Goal: Communication & Community: Answer question/provide support

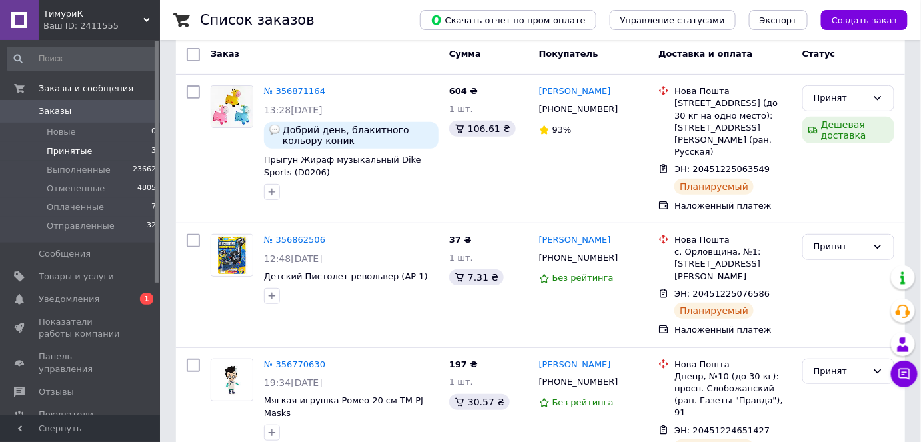
scroll to position [148, 0]
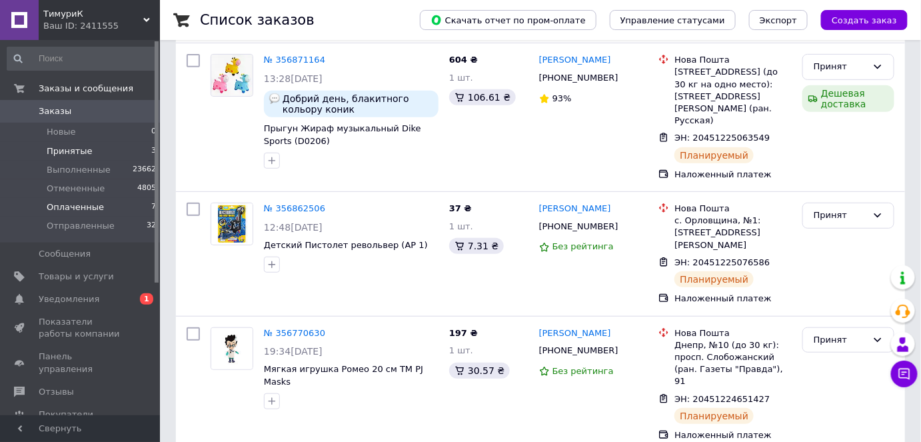
click at [90, 208] on span "Оплаченные" at bounding box center [75, 207] width 57 height 12
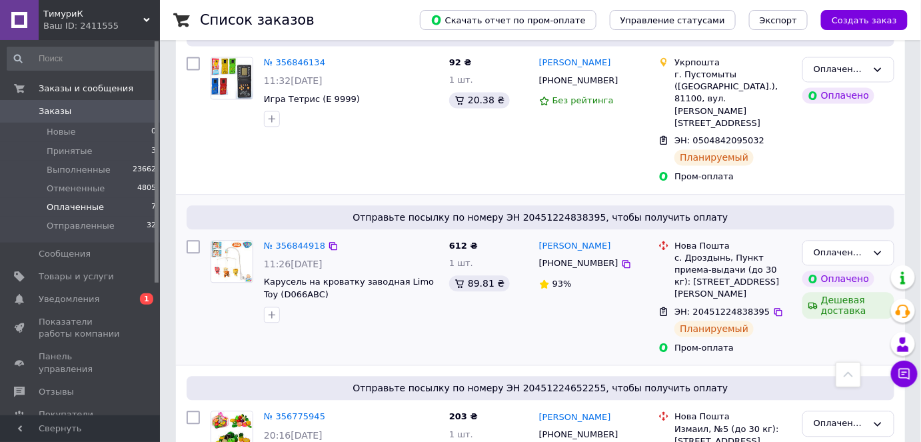
scroll to position [863, 0]
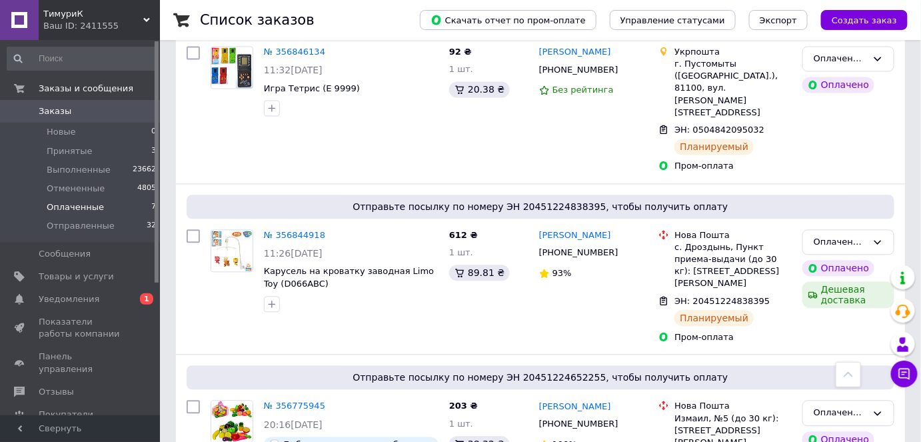
click at [71, 206] on span "Оплаченные" at bounding box center [75, 207] width 57 height 12
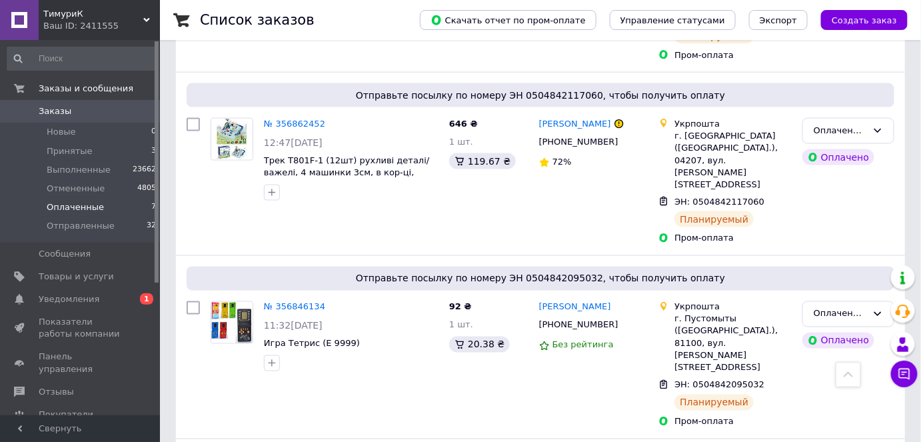
scroll to position [758, 0]
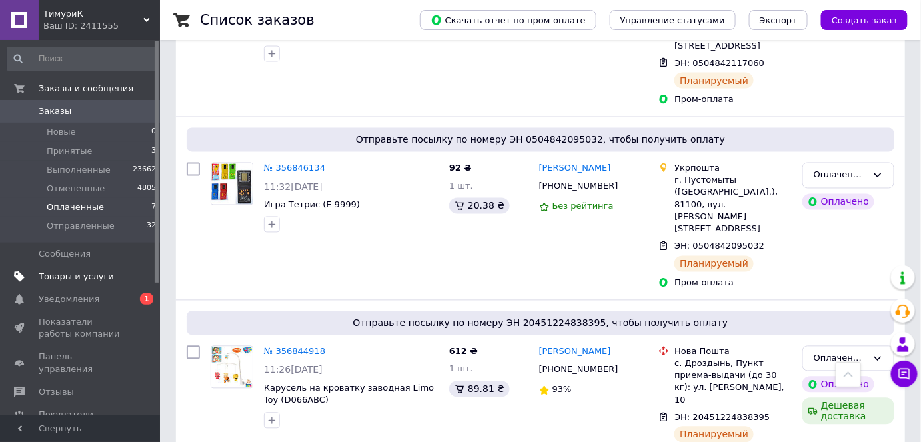
click at [77, 275] on span "Товары и услуги" at bounding box center [76, 276] width 75 height 12
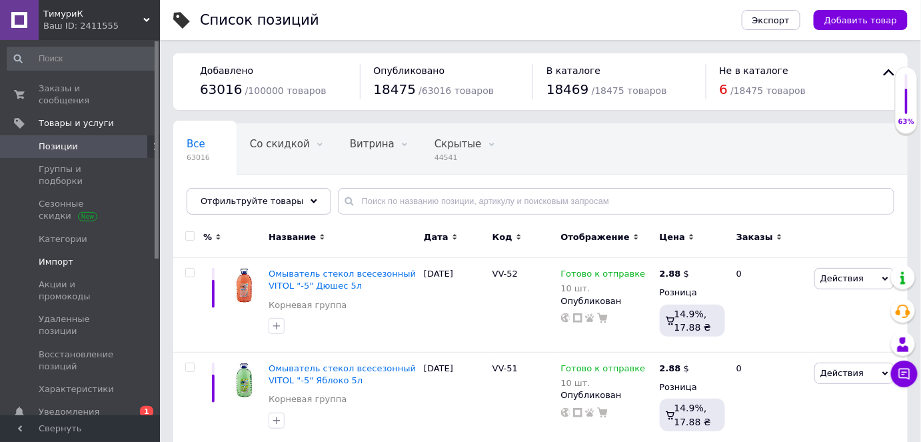
click at [83, 256] on span "Импорт" at bounding box center [81, 262] width 85 height 12
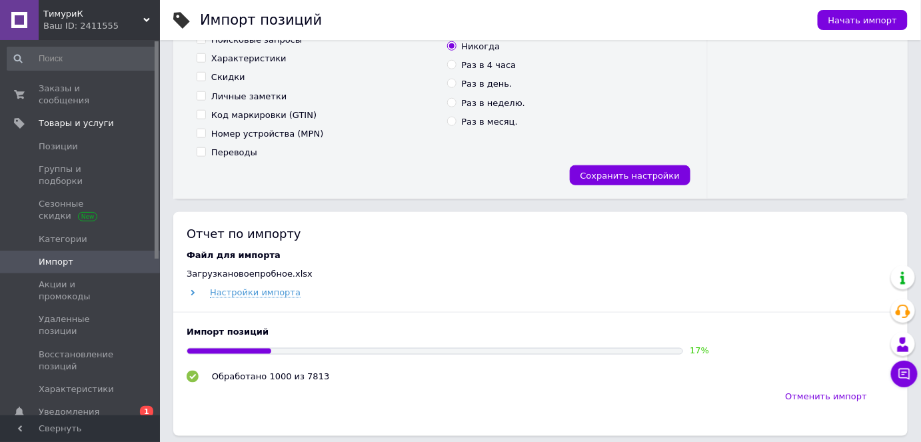
scroll to position [484, 0]
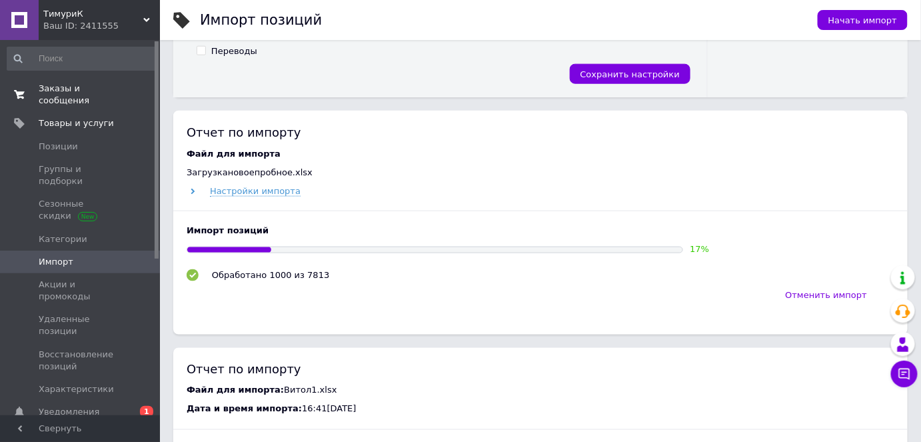
click at [73, 91] on span "Заказы и сообщения" at bounding box center [81, 95] width 85 height 24
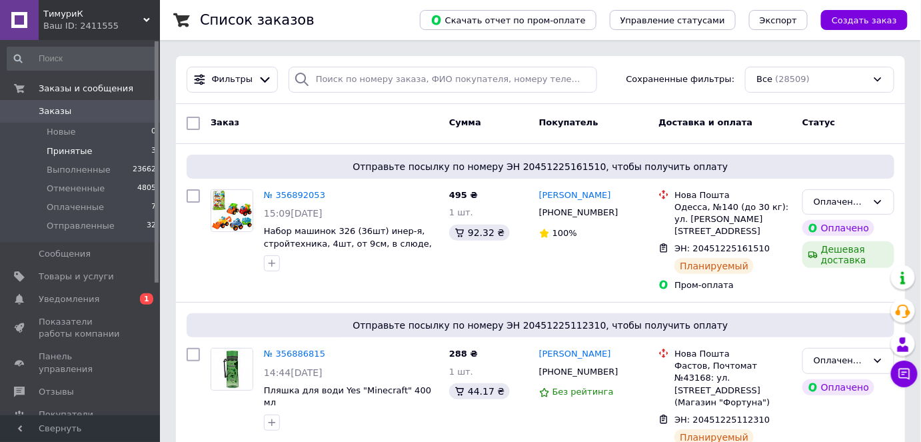
click at [65, 151] on span "Принятые" at bounding box center [70, 151] width 46 height 12
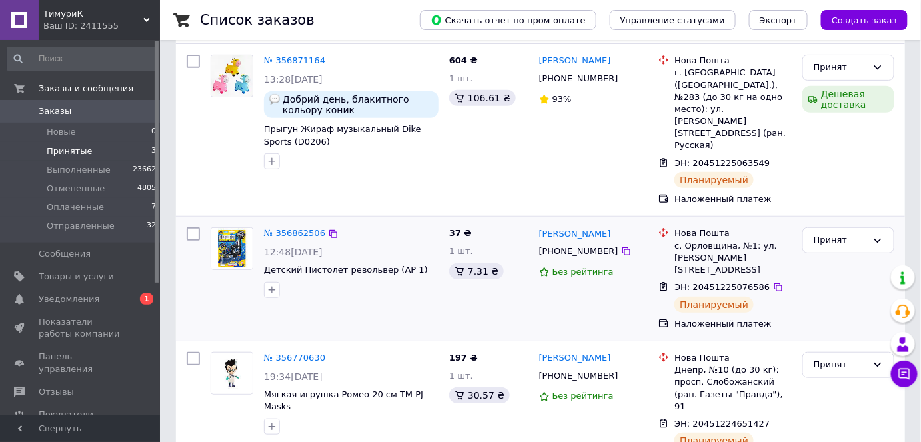
scroll to position [148, 0]
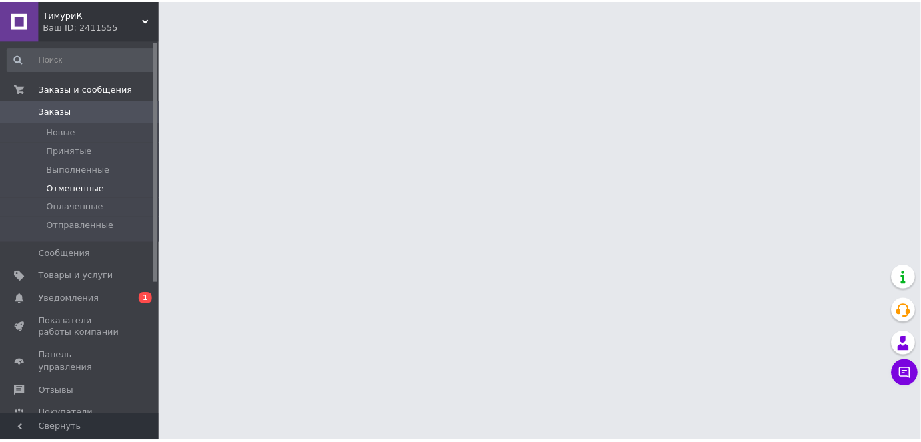
scroll to position [148, 0]
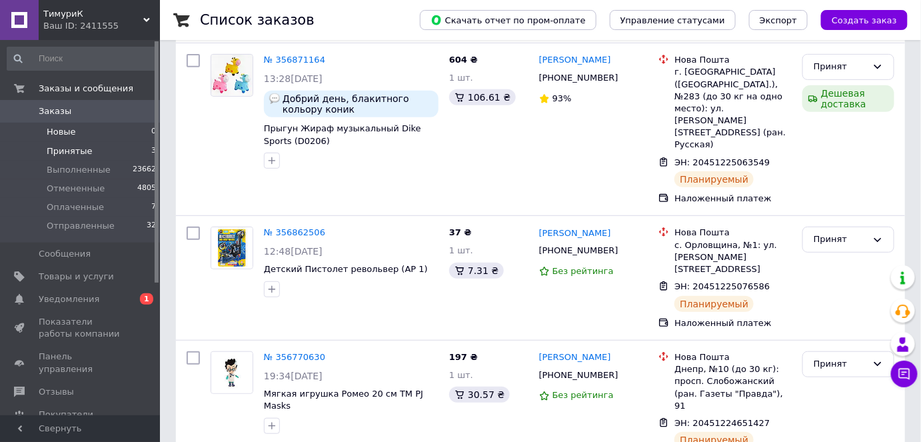
click at [73, 133] on li "Новые 0" at bounding box center [82, 132] width 164 height 19
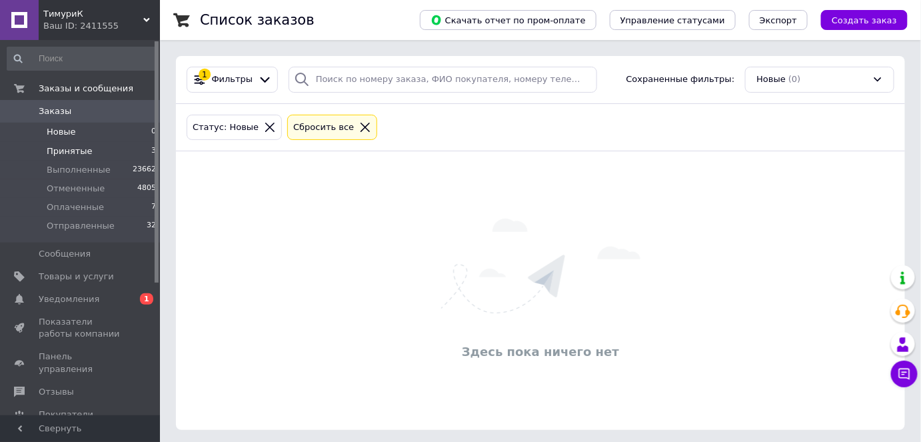
click at [75, 153] on span "Принятые" at bounding box center [70, 151] width 46 height 12
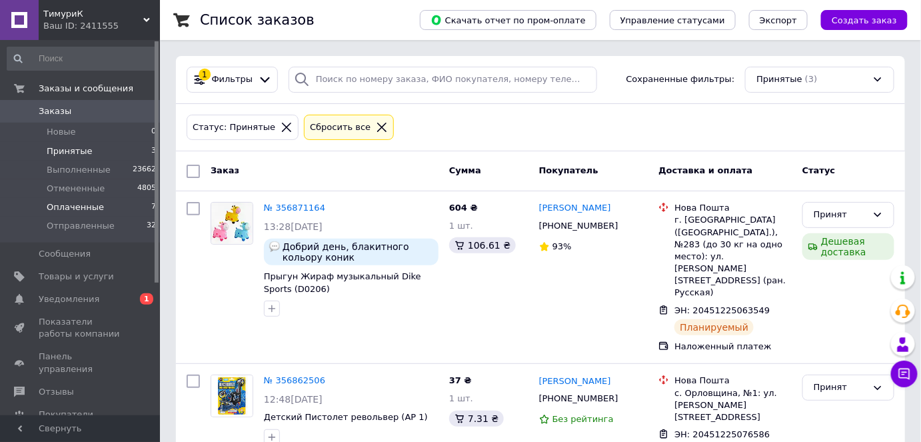
click at [86, 210] on span "Оплаченные" at bounding box center [75, 207] width 57 height 12
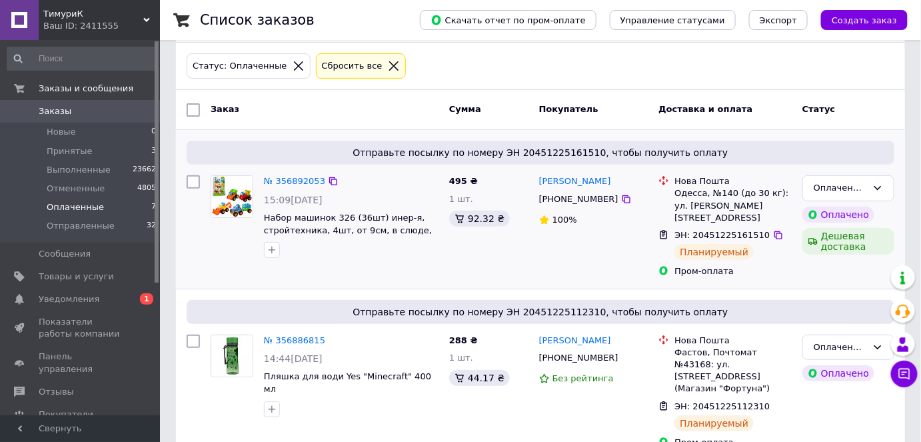
scroll to position [60, 0]
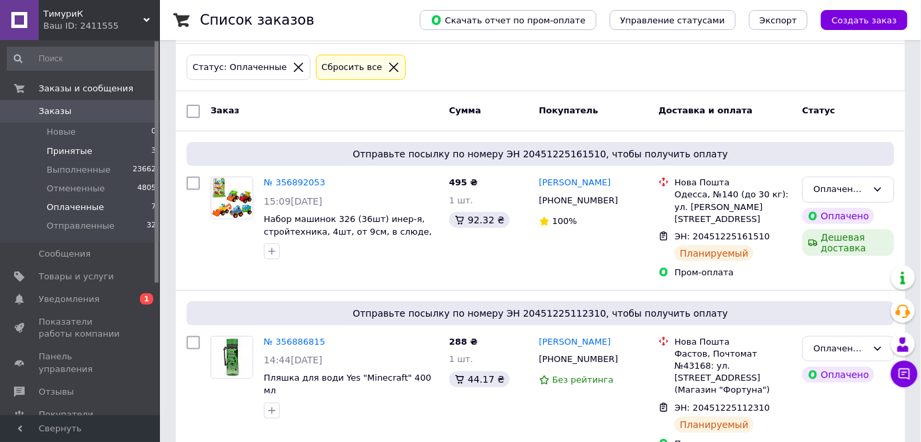
click at [96, 152] on li "Принятые 3" at bounding box center [82, 151] width 164 height 19
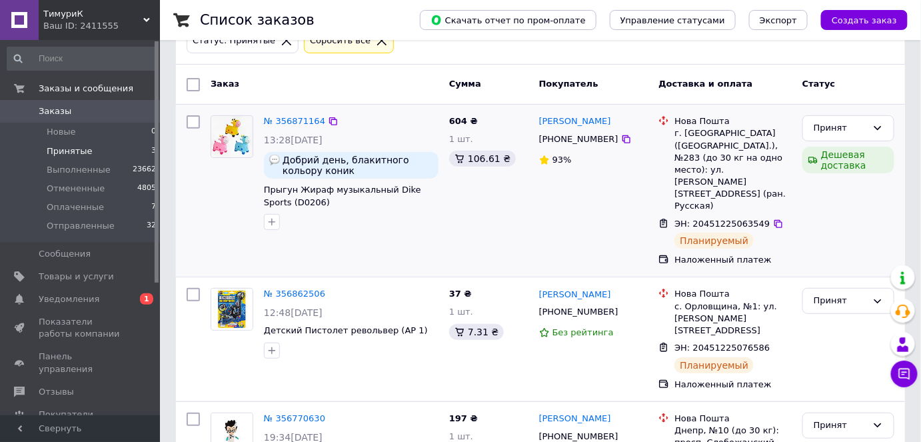
scroll to position [148, 0]
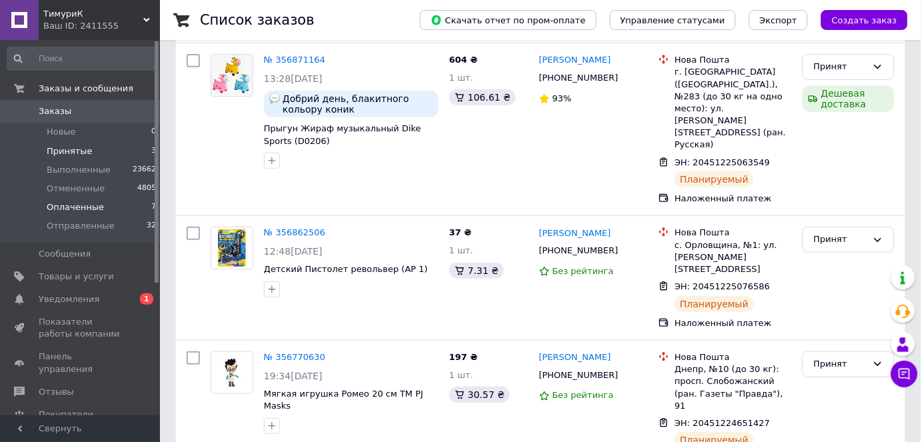
click at [85, 208] on span "Оплаченные" at bounding box center [75, 207] width 57 height 12
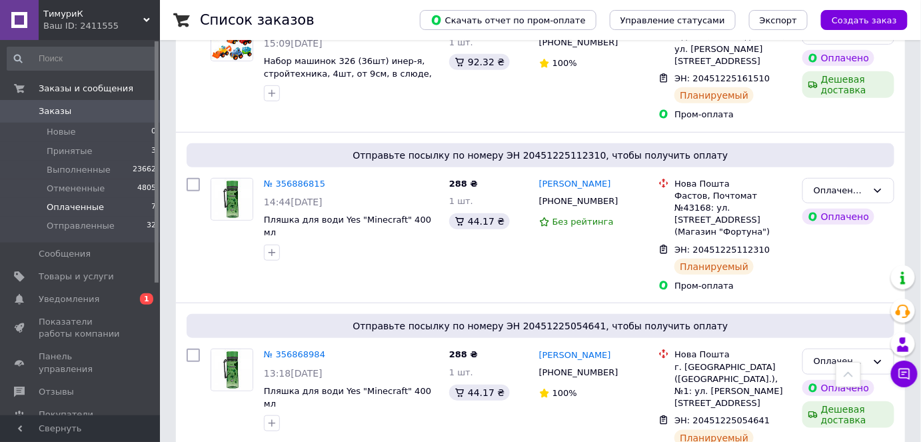
scroll to position [197, 0]
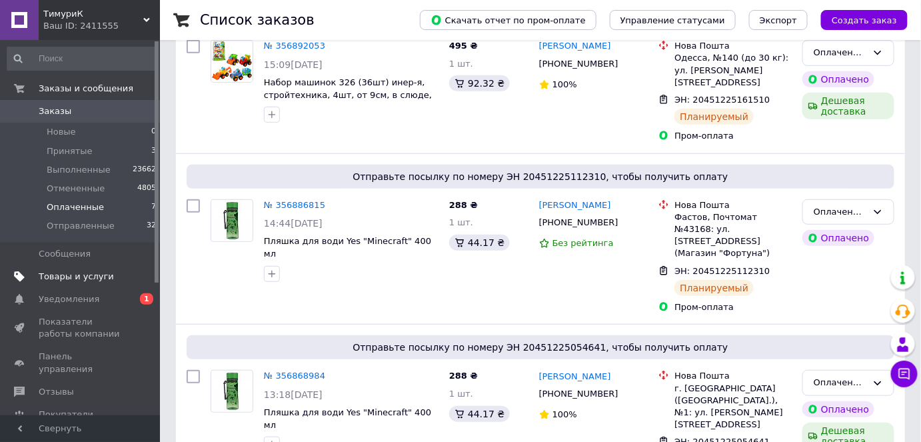
click at [69, 281] on span "Товары и услуги" at bounding box center [76, 276] width 75 height 12
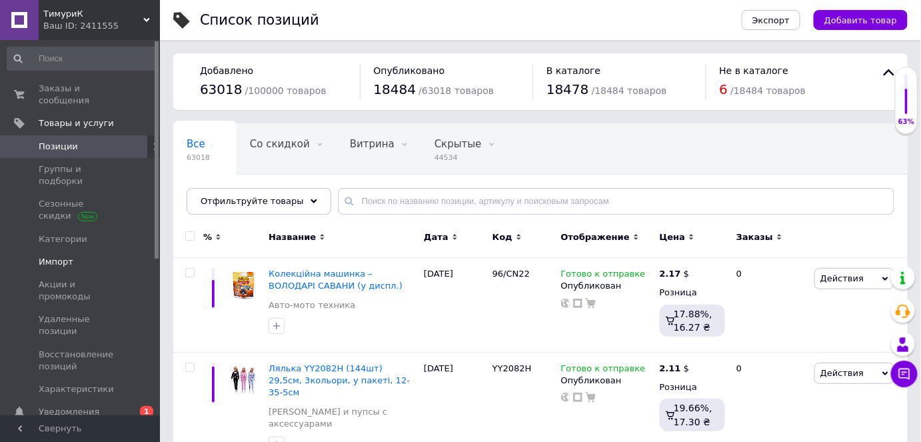
click at [71, 256] on span "Импорт" at bounding box center [81, 262] width 85 height 12
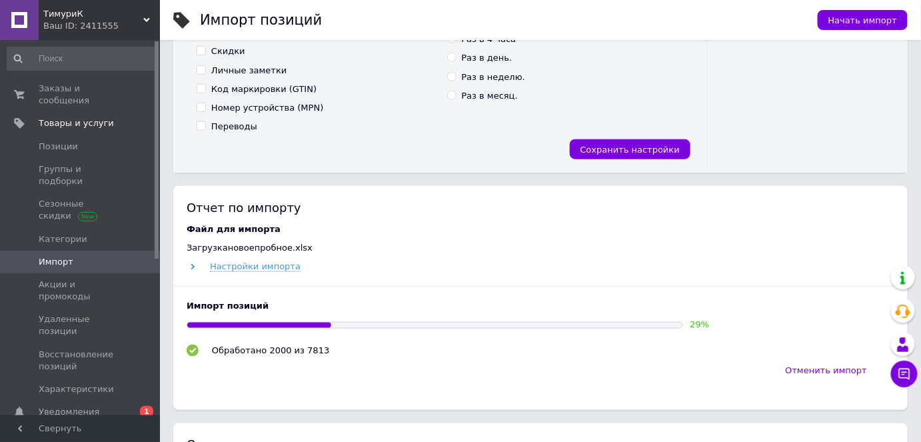
scroll to position [424, 0]
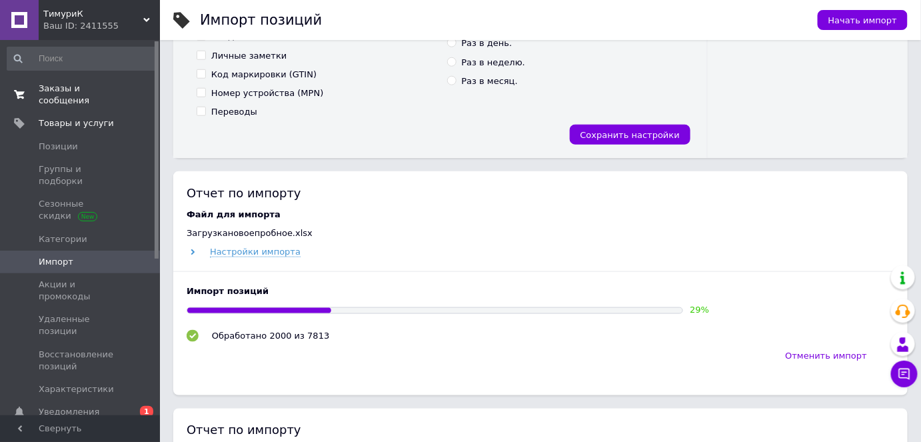
click at [78, 91] on span "Заказы и сообщения" at bounding box center [81, 95] width 85 height 24
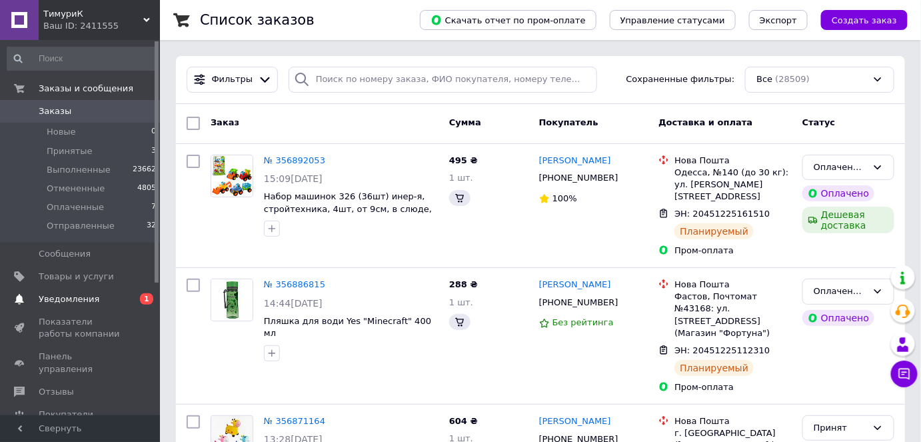
click at [110, 301] on span "Уведомления" at bounding box center [81, 299] width 85 height 12
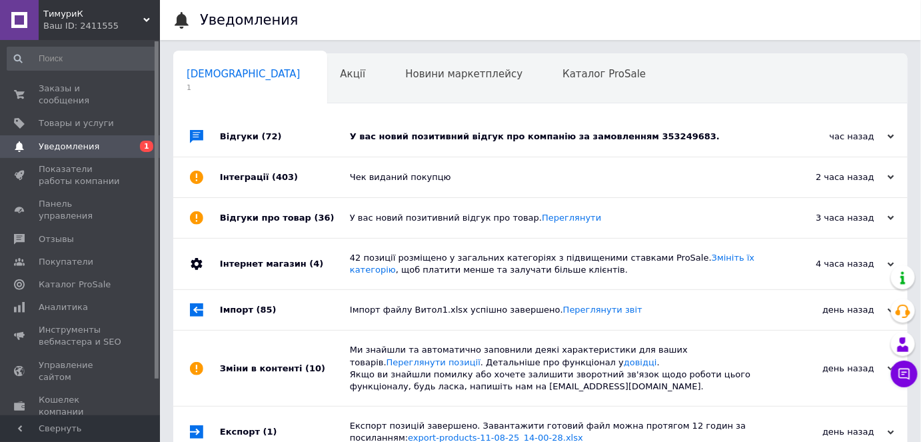
click at [346, 142] on div "Відгуки (72)" at bounding box center [285, 137] width 130 height 40
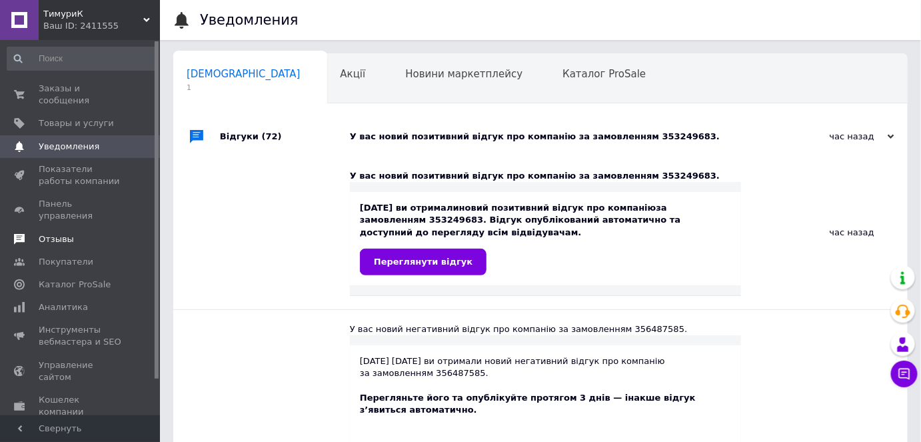
click at [75, 233] on span "Отзывы" at bounding box center [81, 239] width 85 height 12
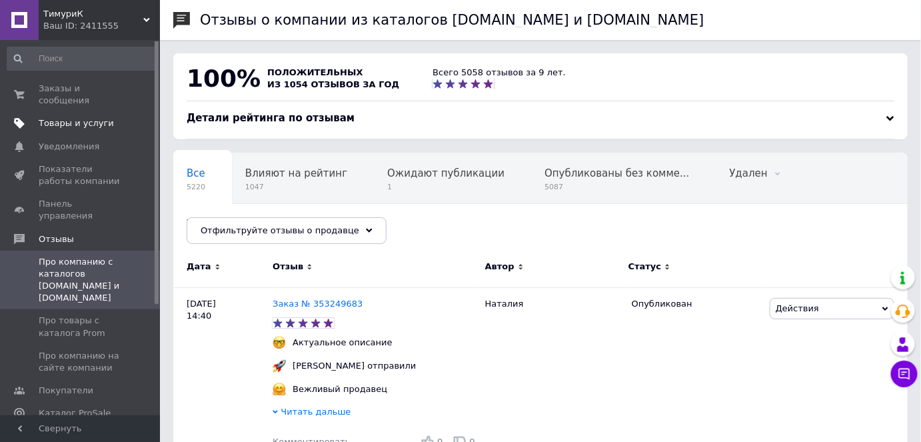
click at [78, 117] on span "Товары и услуги" at bounding box center [76, 123] width 75 height 12
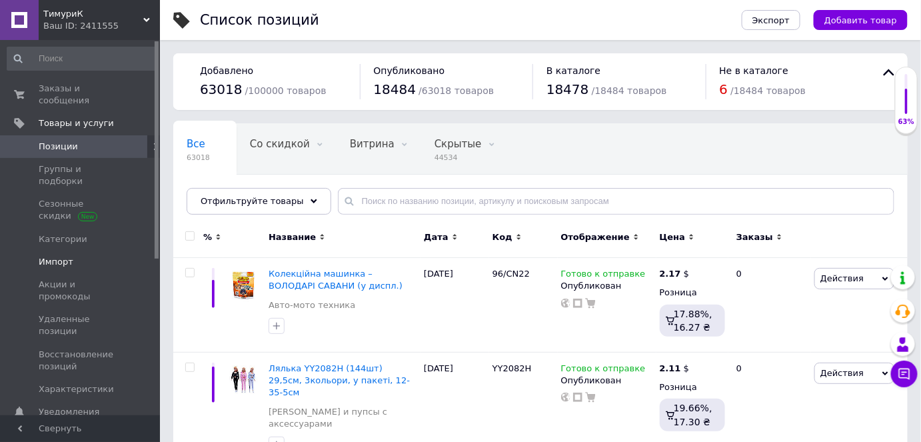
click at [64, 256] on span "Импорт" at bounding box center [56, 262] width 35 height 12
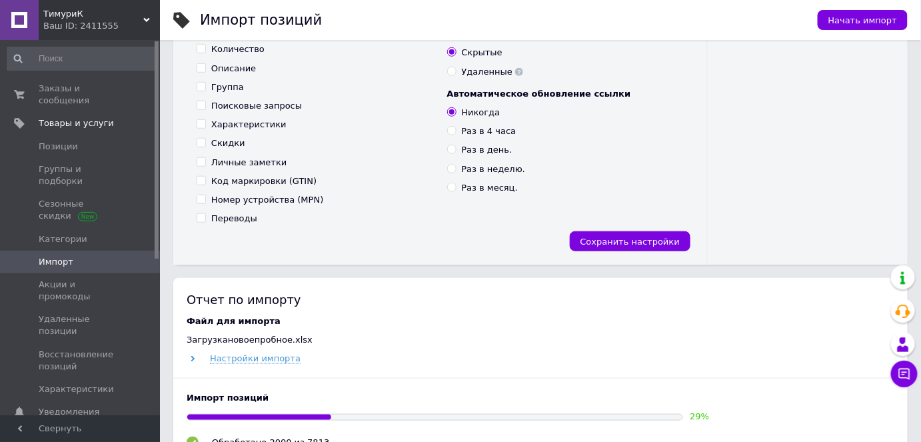
scroll to position [424, 0]
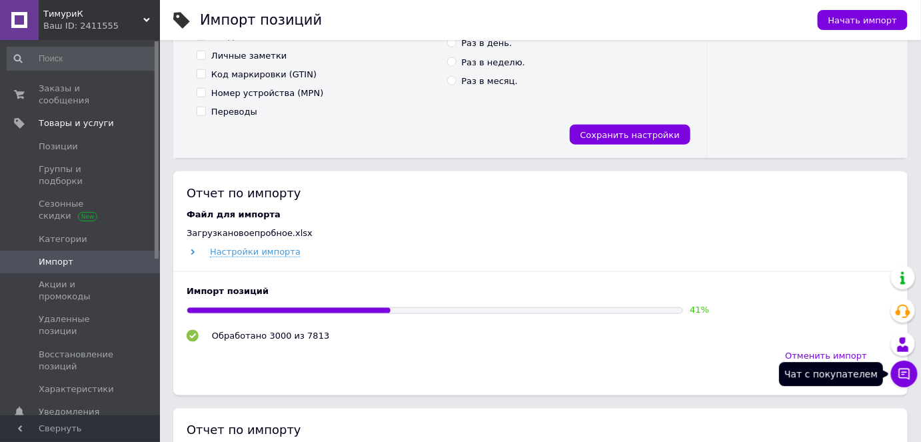
click at [901, 373] on icon at bounding box center [903, 373] width 13 height 13
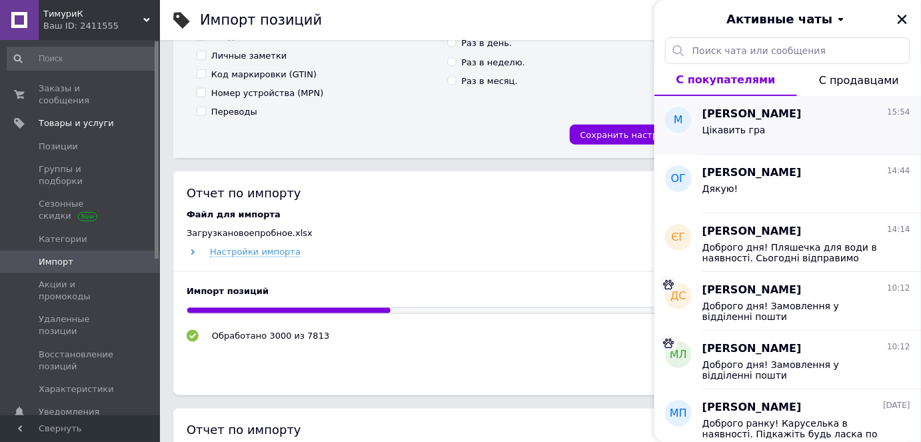
click at [796, 141] on div "Цікавить гра" at bounding box center [806, 132] width 208 height 21
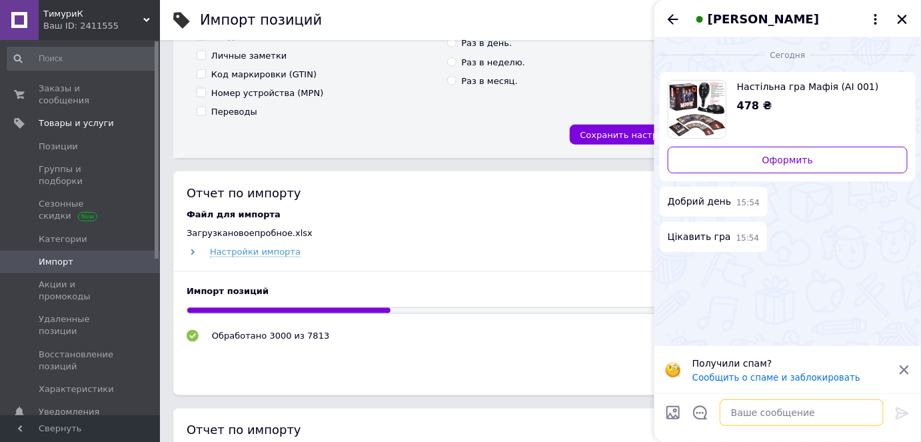
click at [744, 410] on textarea at bounding box center [801, 412] width 164 height 27
type textarea "Доброгот дня! Перевіримо навність"
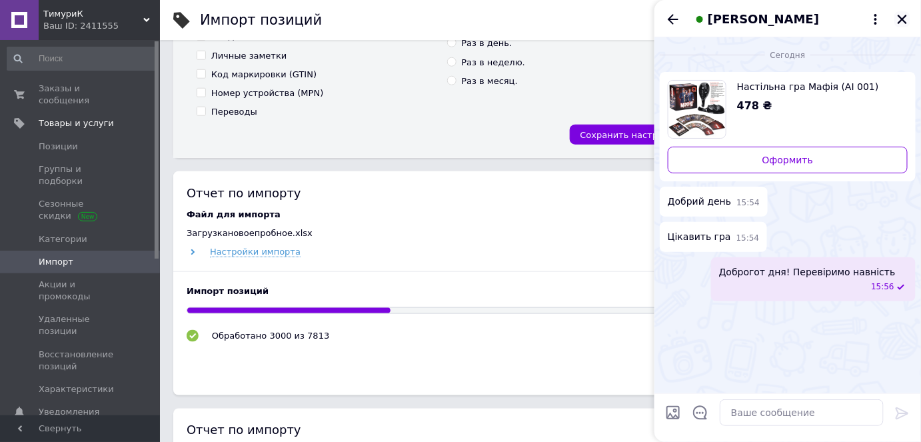
click at [903, 19] on icon "Закрыть" at bounding box center [901, 19] width 9 height 9
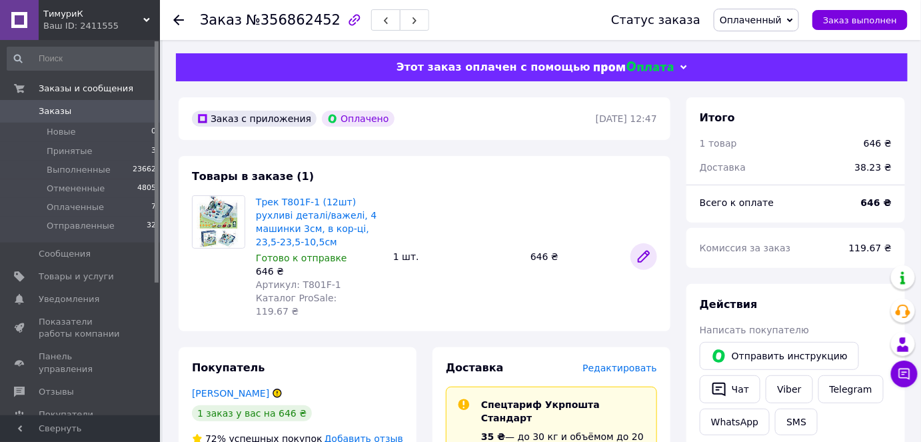
click at [643, 254] on icon at bounding box center [643, 256] width 16 height 16
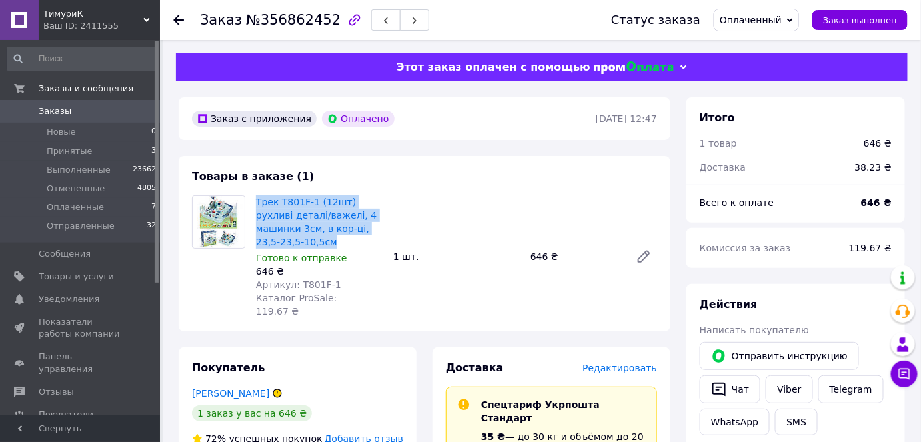
drag, startPoint x: 253, startPoint y: 202, endPoint x: 295, endPoint y: 238, distance: 55.3
click at [295, 238] on div "Трек T801F-1 (12шт) рухливі деталі/важелі, 4 машинки 3см, в кор-ці, 23,5-23,5-1…" at bounding box center [318, 257] width 137 height 128
copy link "Трек T801F-1 (12шт) рухливі деталі/важелі, 4 машинки 3см, в кор-ці, 23,5-23,5-1…"
click at [909, 376] on icon at bounding box center [904, 373] width 11 height 11
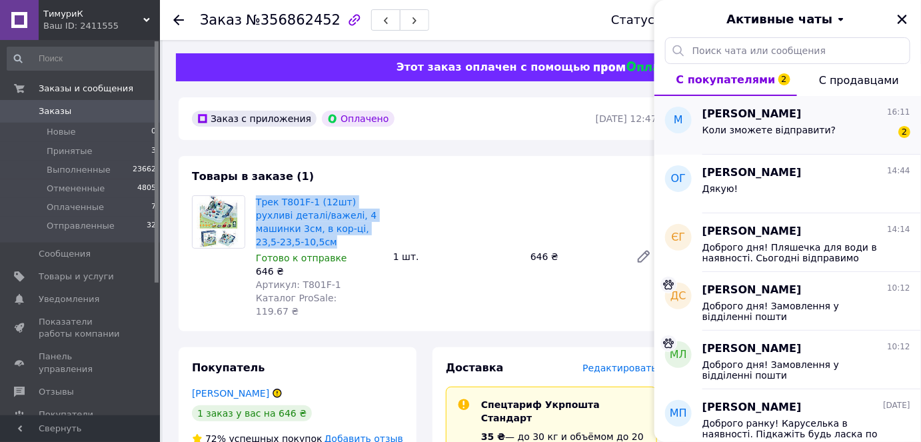
click at [840, 141] on div "Коли зможете відправити? 2" at bounding box center [806, 132] width 208 height 21
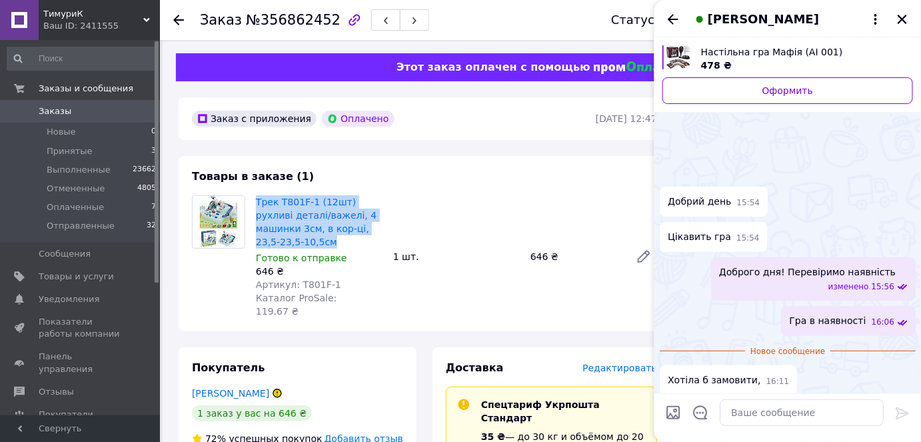
scroll to position [43, 0]
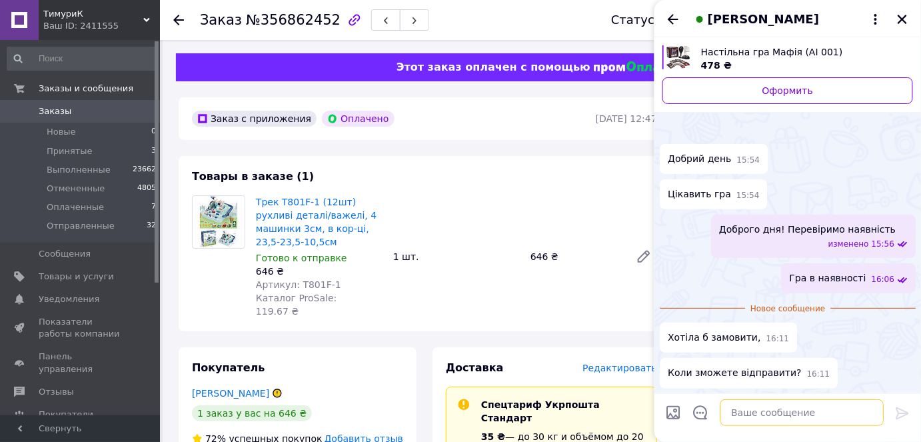
click at [744, 412] on textarea at bounding box center [801, 412] width 164 height 27
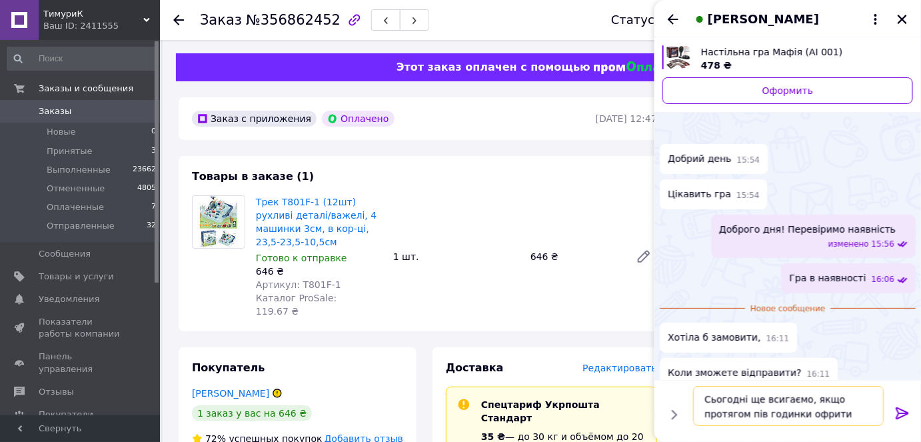
type textarea "Сьогодні ще всигаємо, якщо протягом пів годинки офрити замовлення"
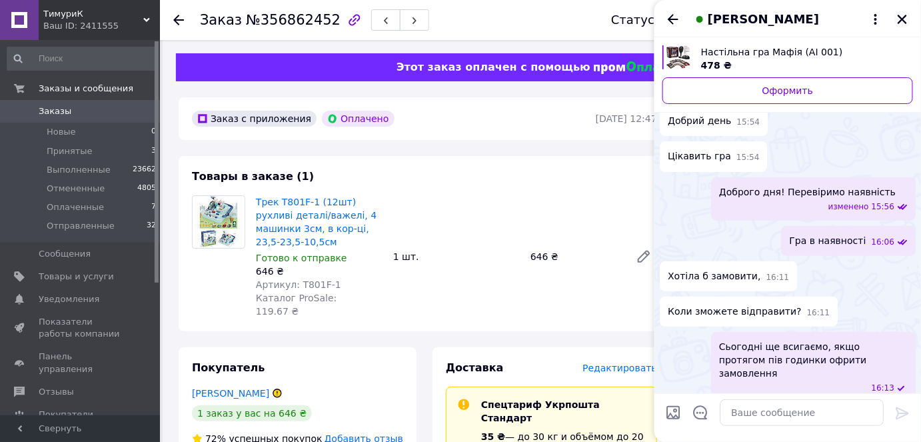
click at [895, 15] on button "Закрыть" at bounding box center [902, 19] width 16 height 16
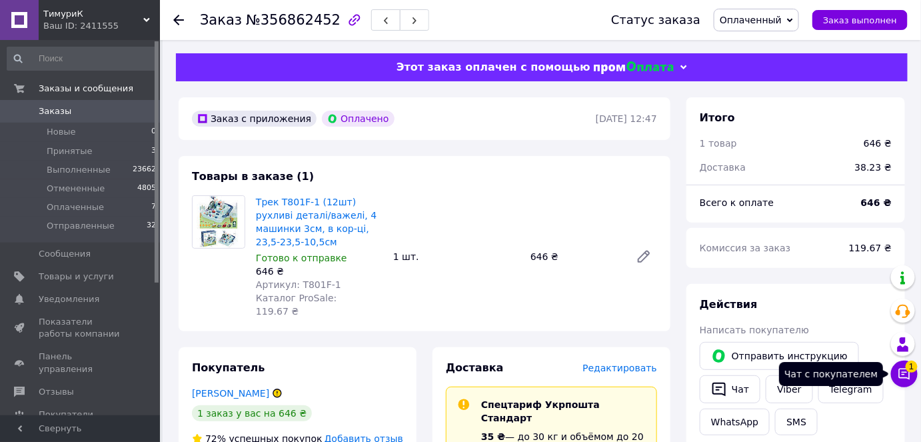
click at [910, 377] on icon at bounding box center [903, 373] width 13 height 13
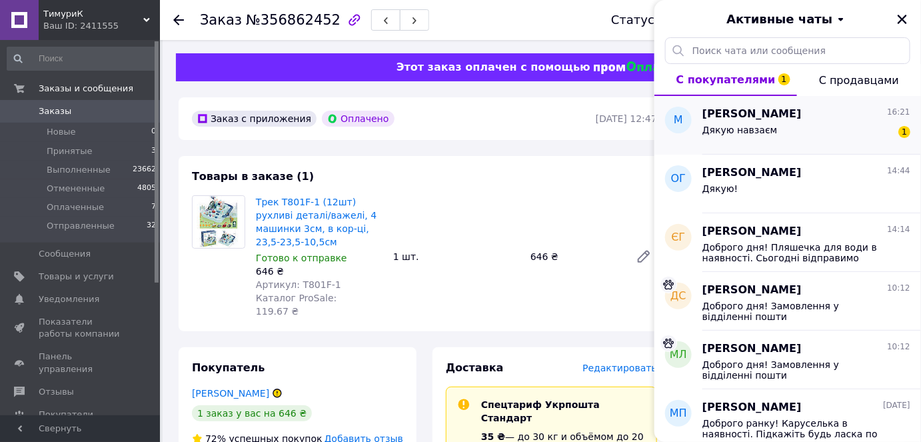
click at [817, 139] on div "Дякую навзаєм 1" at bounding box center [806, 132] width 208 height 21
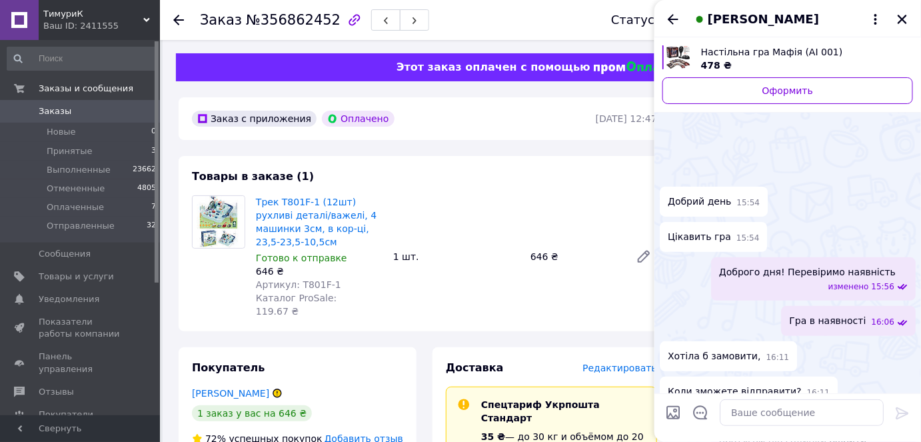
scroll to position [246, 0]
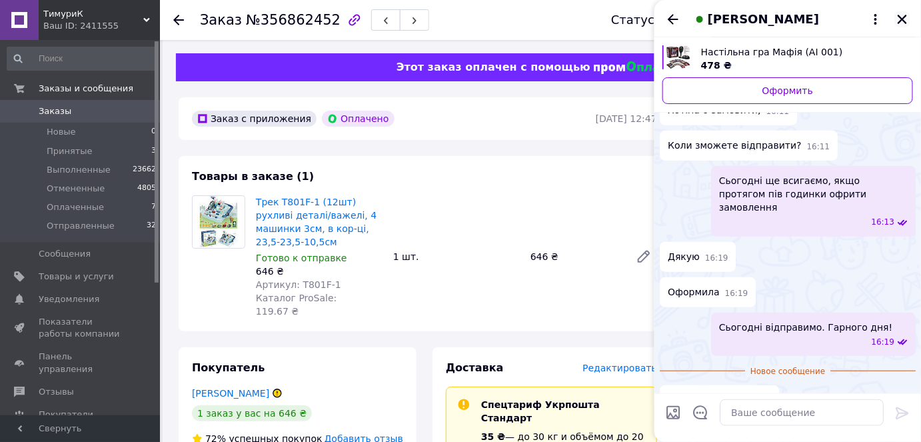
click at [901, 15] on icon "Закрыть" at bounding box center [902, 19] width 12 height 12
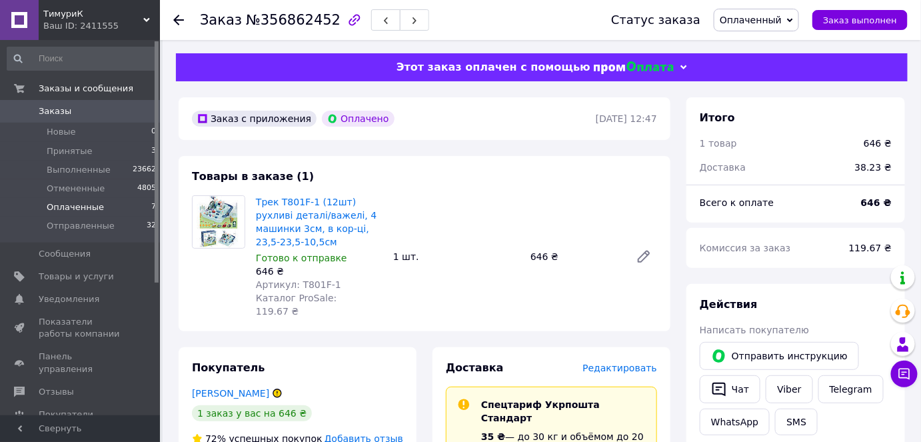
click at [101, 210] on li "Оплаченные 7" at bounding box center [82, 207] width 164 height 19
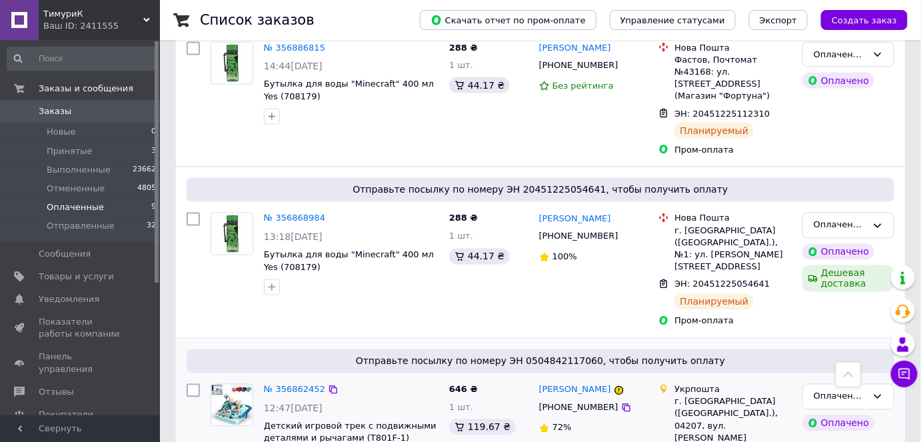
scroll to position [308, 0]
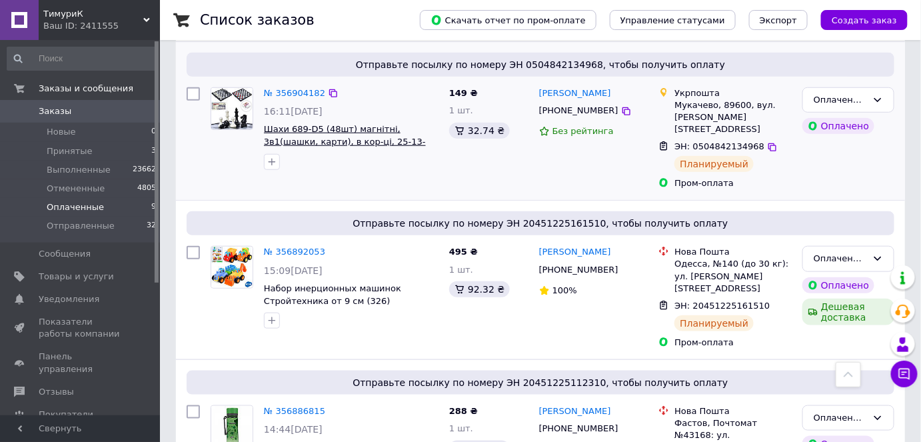
click at [282, 124] on span "Шахи 689-D5 (48шт) магнітні, 3в1(шашки, карти), в кор-ці, 25-13-3см" at bounding box center [345, 141] width 162 height 35
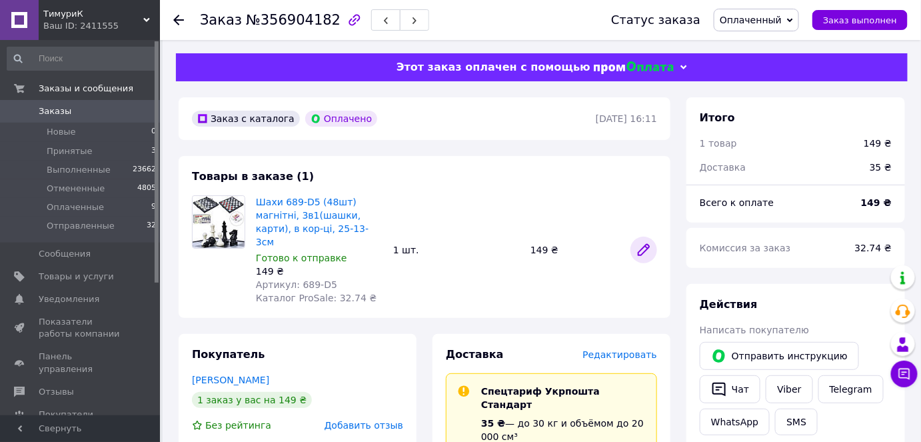
click at [643, 242] on icon at bounding box center [643, 250] width 16 height 16
